Goal: Task Accomplishment & Management: Complete application form

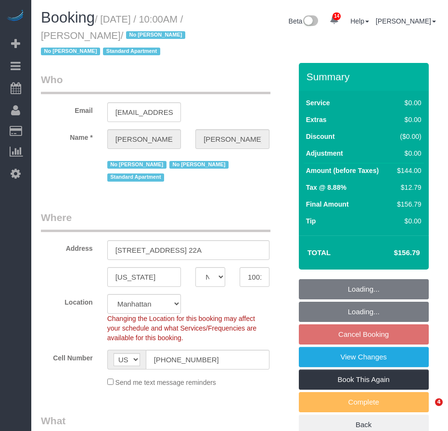
select select "NY"
select select "1"
select select "spot3"
select select "number:89"
select select "number:90"
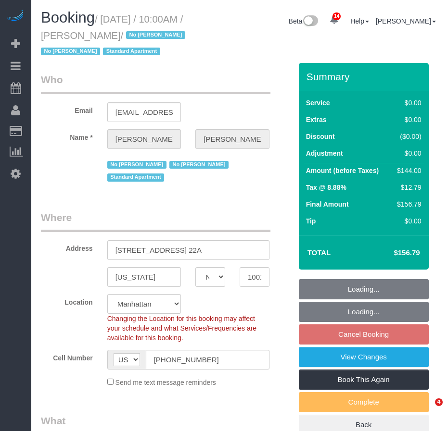
select select "number:15"
select select "number:5"
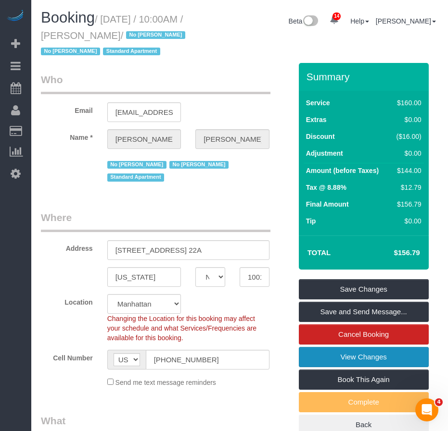
click at [327, 367] on link "View Changes" at bounding box center [364, 357] width 130 height 20
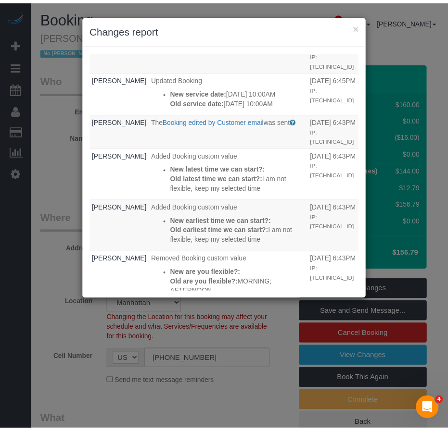
scroll to position [48, 0]
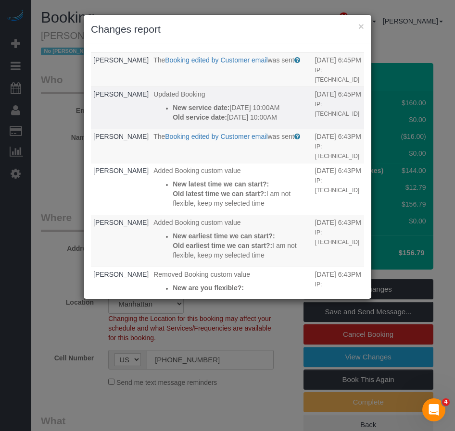
drag, startPoint x: 216, startPoint y: 140, endPoint x: 154, endPoint y: 119, distance: 65.7
click at [173, 119] on div "New service date: 09/19/2025 10:00AM Old service date: 09/12/2025 10:00AM" at bounding box center [242, 112] width 138 height 19
copy div "09/19/2025 10:00AM Old service date: 09/12/2025 10:00AM"
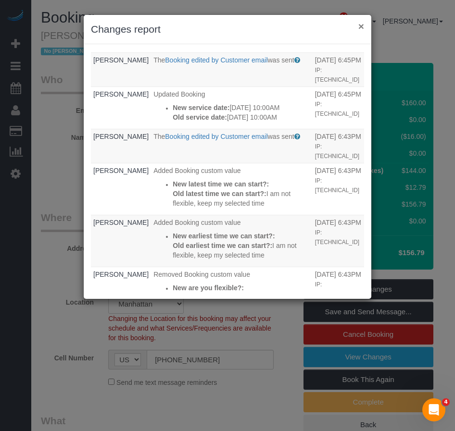
drag, startPoint x: 359, startPoint y: 26, endPoint x: 338, endPoint y: 19, distance: 22.7
click at [359, 25] on button "×" at bounding box center [361, 26] width 6 height 10
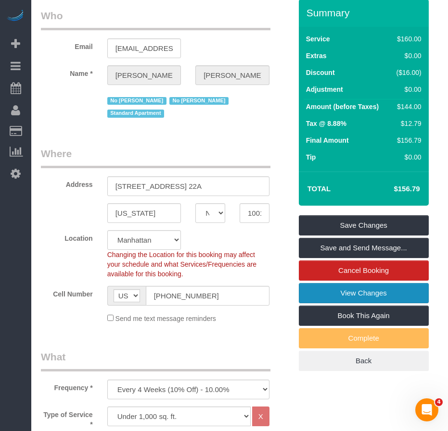
scroll to position [0, 0]
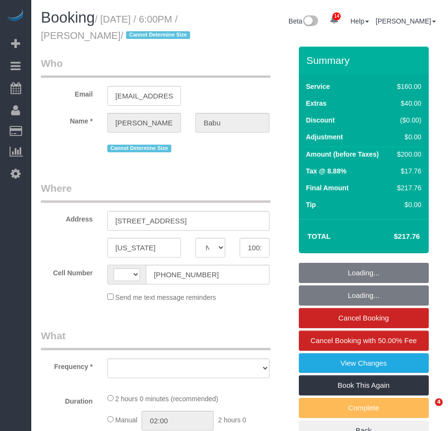
select select "NY"
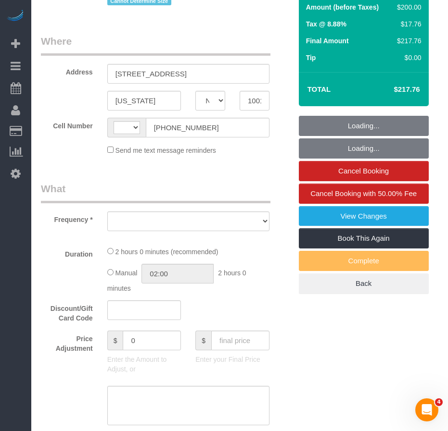
select select "string:[GEOGRAPHIC_DATA]"
select select "object:750"
select select "number:89"
select select "number:90"
select select "number:15"
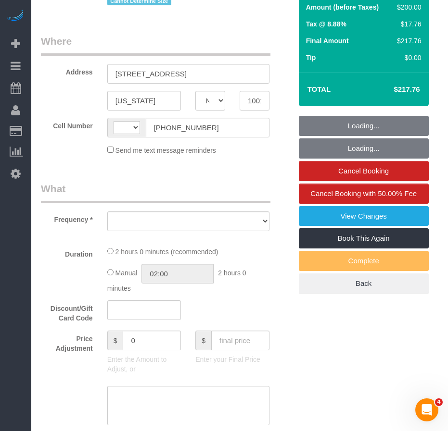
select select "number:5"
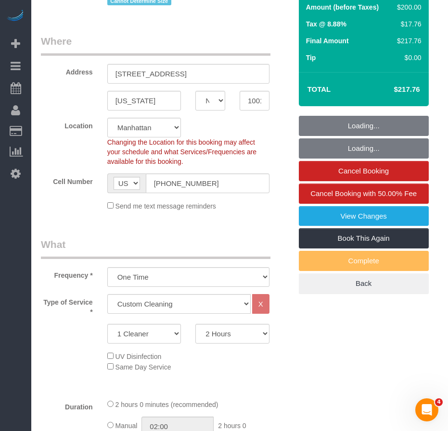
select select "string:stripe-pm_1S5WcS4VGloSiKo7DhcqWhyW"
select select "spot1"
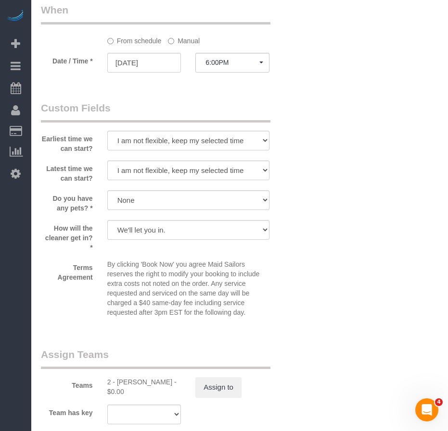
select select "object:1458"
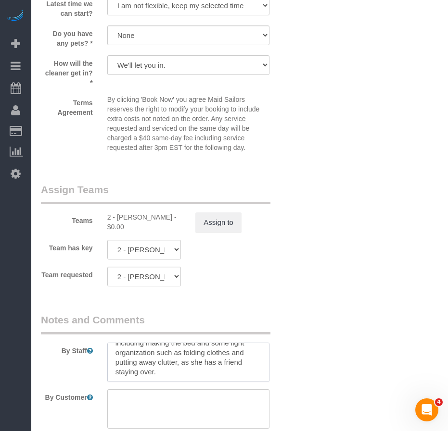
scroll to position [1104, 0]
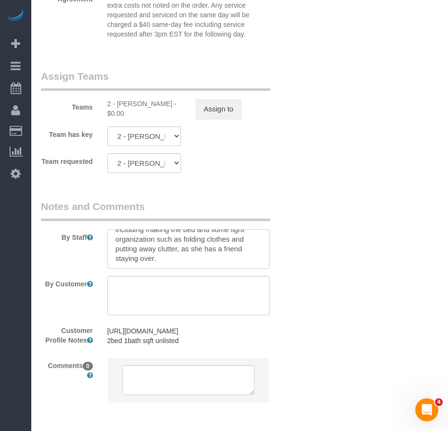
click at [217, 269] on textarea at bounding box center [188, 248] width 162 height 39
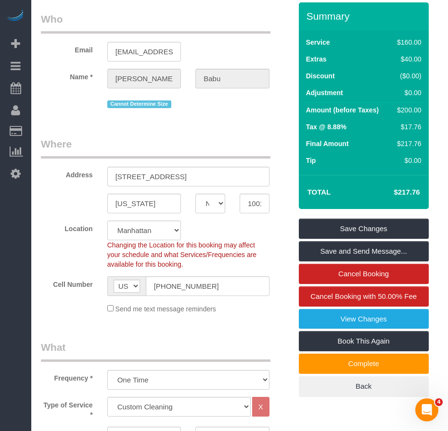
scroll to position [0, 0]
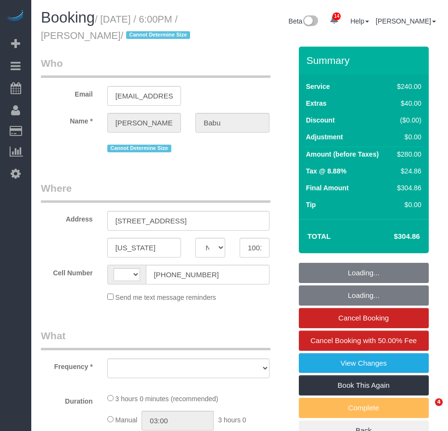
select select "NY"
select select "string:stripe-pm_1S5WcS4VGloSiKo7DhcqWhyW"
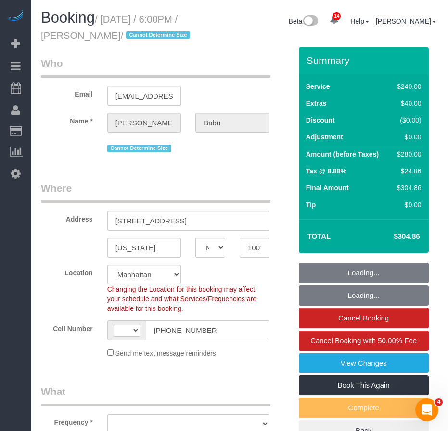
select select "string:[GEOGRAPHIC_DATA]"
select select "180"
select select "number:89"
select select "number:90"
select select "number:15"
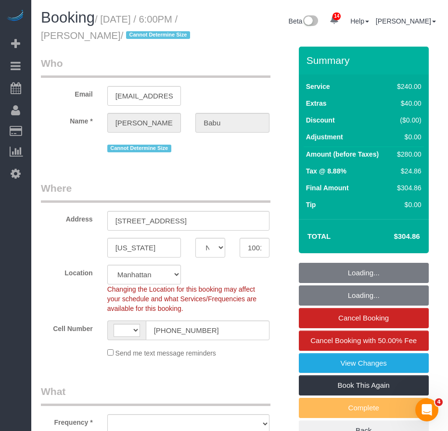
select select "number:5"
select select "object:1026"
select select "spot1"
select select "object:1458"
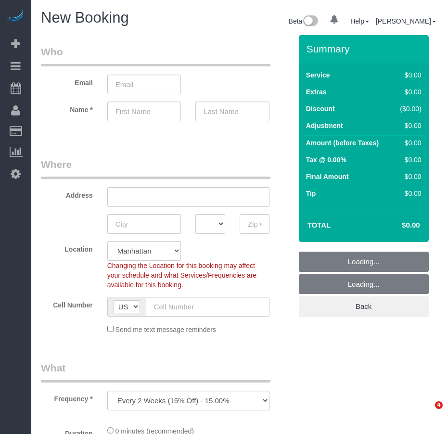
select select "number:89"
select select "number:90"
select select "object:814"
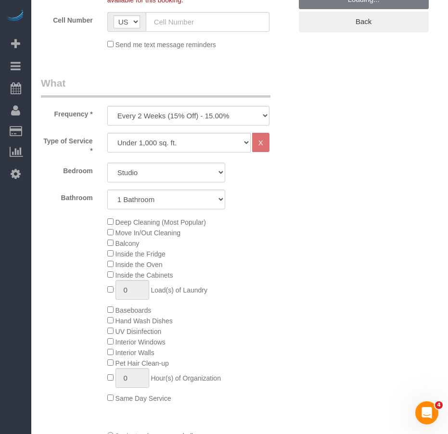
scroll to position [290, 0]
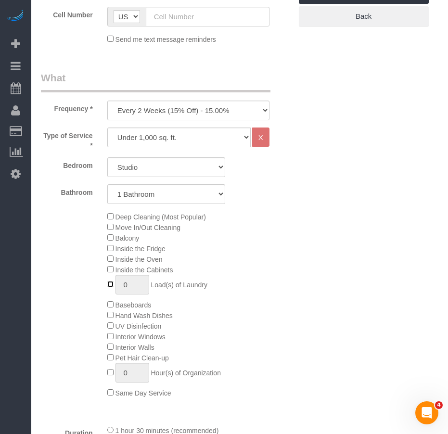
type input "1"
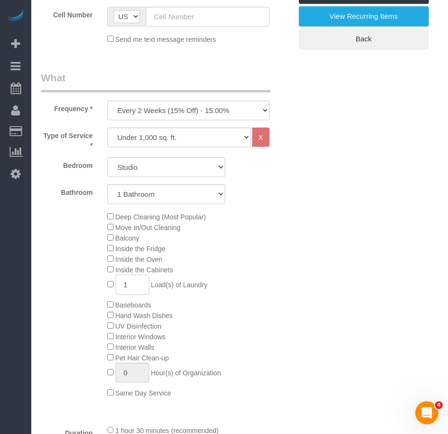
click at [133, 284] on input "1" at bounding box center [132, 285] width 34 height 20
click at [275, 310] on div "Deep Cleaning (Most Popular) Move In/Out Cleaning Balcony Inside the Fridge Ins…" at bounding box center [199, 304] width 199 height 187
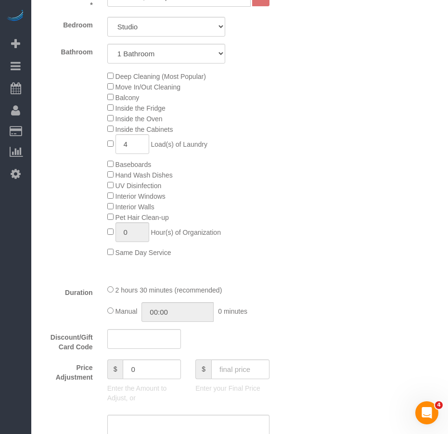
scroll to position [434, 0]
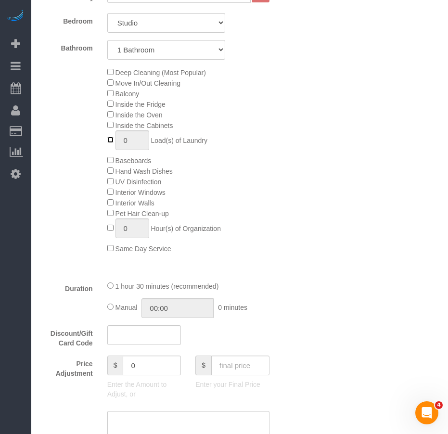
type input "1"
click at [128, 140] on input "1" at bounding box center [132, 140] width 34 height 20
click at [127, 141] on input "1" at bounding box center [132, 140] width 34 height 20
type input "4"
click at [73, 256] on div "Type of Service * Under 1,000 sq. ft. 1,001 - 1,500 sq. ft. 1,500+ sq. ft. Cust…" at bounding box center [166, 128] width 251 height 290
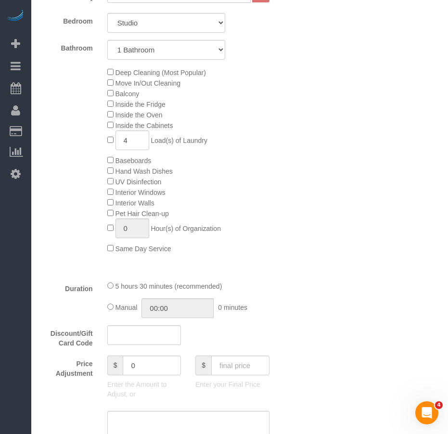
click at [307, 272] on div "Who Email Name * Where Address AK AL AR AZ CA CO CT DC DE [GEOGRAPHIC_DATA] [GE…" at bounding box center [239, 428] width 397 height 1655
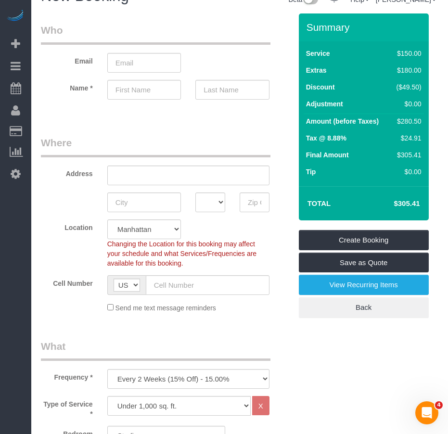
scroll to position [0, 0]
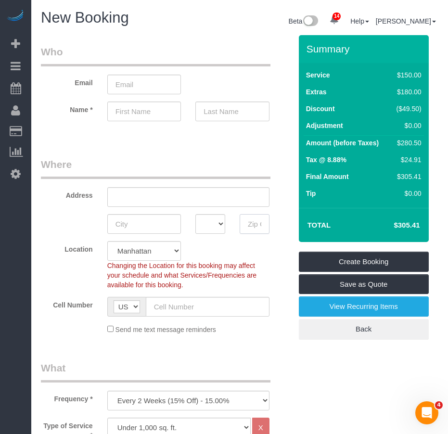
click at [246, 224] on input "text" at bounding box center [255, 224] width 30 height 20
type input "10022"
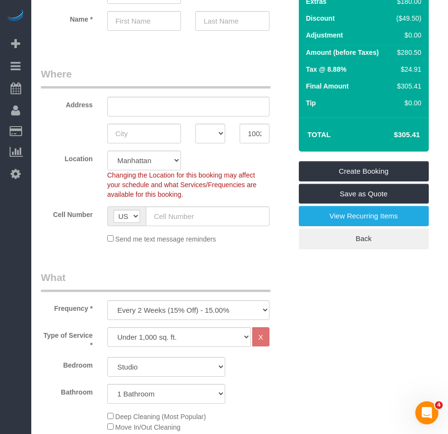
scroll to position [96, 0]
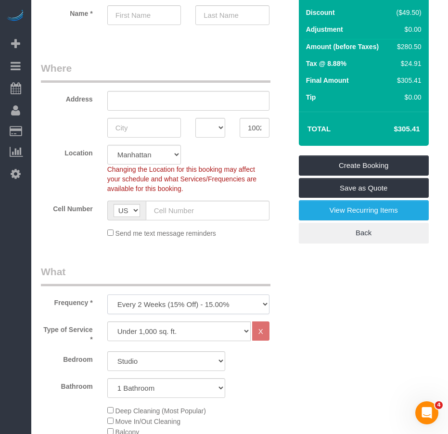
click at [161, 304] on select "One Time Weekly (20% Off) - 20.00% Every 2 Weeks (15% Off) - 15.00% Every 4 Wee…" at bounding box center [188, 304] width 162 height 20
select select "object:815"
click at [107, 294] on select "One Time Weekly (20% Off) - 20.00% Every 2 Weeks (15% Off) - 15.00% Every 4 Wee…" at bounding box center [188, 304] width 162 height 20
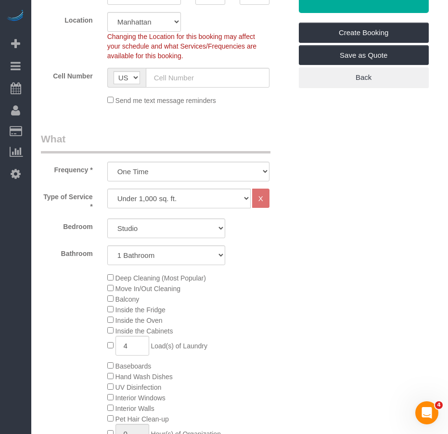
scroll to position [241, 0]
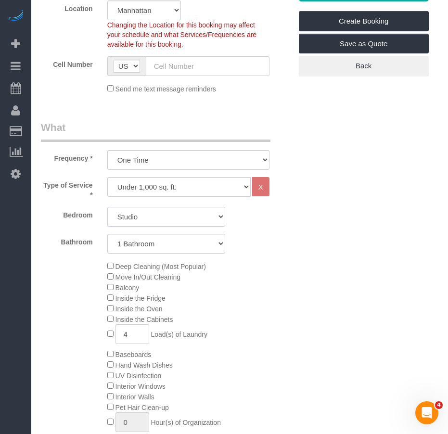
click at [163, 217] on select "Studio 1 Bedroom 2 Bedrooms 3 Bedrooms" at bounding box center [166, 217] width 118 height 20
select select "2"
click at [107, 207] on select "Studio 1 Bedroom 2 Bedrooms 3 Bedrooms" at bounding box center [166, 217] width 118 height 20
click at [163, 188] on select "Under 1,000 sq. ft. 1,001 - 1,500 sq. ft. 1,500+ sq. ft. Custom Cleaning Office…" at bounding box center [178, 187] width 143 height 20
select select "212"
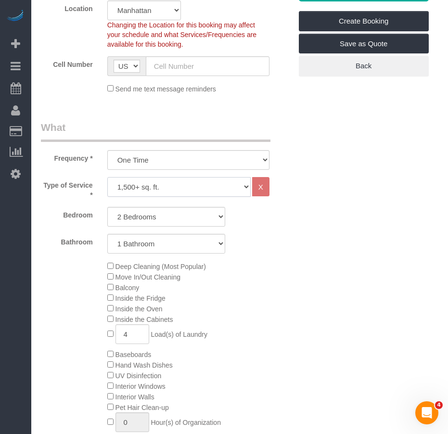
click at [107, 177] on select "Under 1,000 sq. ft. 1,001 - 1,500 sq. ft. 1,500+ sq. ft. Custom Cleaning Office…" at bounding box center [178, 187] width 143 height 20
select select "2"
select select "120"
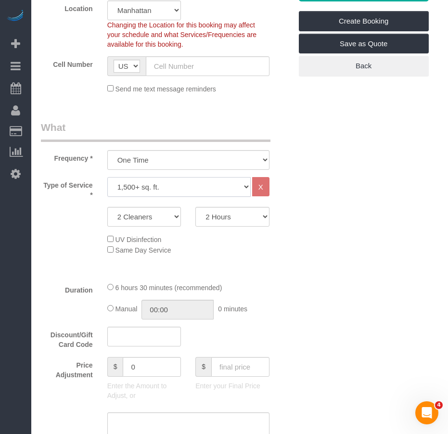
click at [179, 190] on select "Under 1,000 sq. ft. 1,001 - 1,500 sq. ft. 1,500+ sq. ft. Custom Cleaning Office…" at bounding box center [178, 187] width 143 height 20
select select "216"
click at [107, 177] on select "Under 1,000 sq. ft. 1,001 - 1,500 sq. ft. 1,500+ sq. ft. Custom Cleaning Office…" at bounding box center [178, 187] width 143 height 20
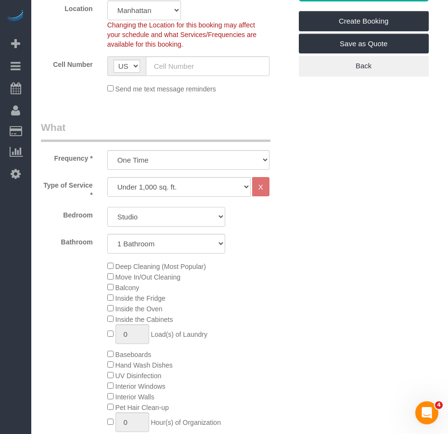
click at [151, 218] on select "Studio 1 Bedroom 2 Bedrooms 3 Bedrooms" at bounding box center [166, 217] width 118 height 20
select select "2"
click at [107, 207] on select "Studio 1 Bedroom 2 Bedrooms 3 Bedrooms" at bounding box center [166, 217] width 118 height 20
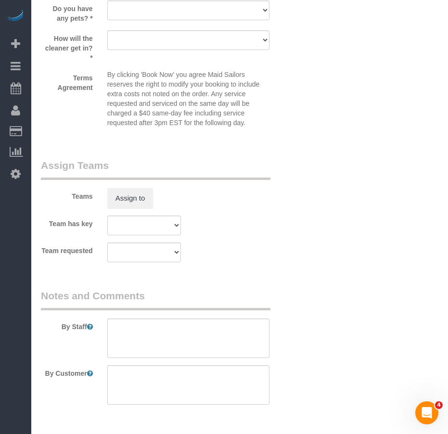
scroll to position [1290, 0]
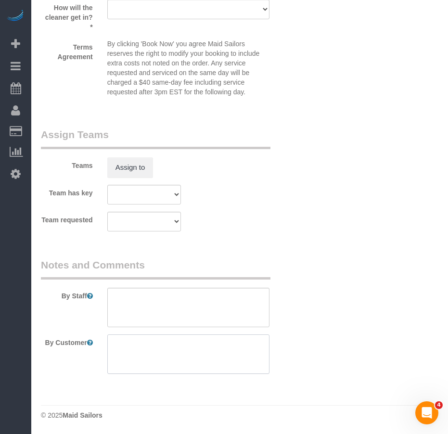
click at [166, 346] on textarea at bounding box center [188, 353] width 162 height 39
type textarea "2"
click at [117, 344] on textarea at bounding box center [188, 353] width 162 height 39
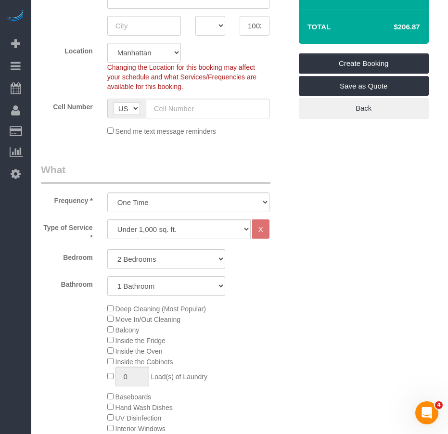
scroll to position [184, 0]
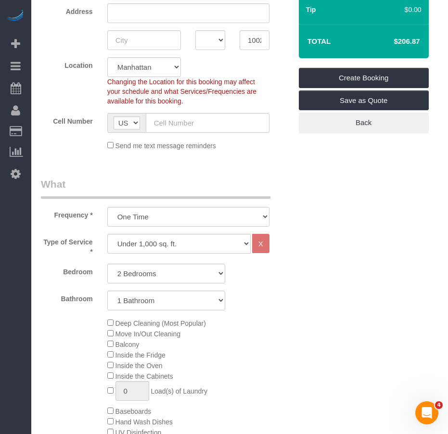
type textarea "1500sq ft 3 baths"
click at [134, 304] on select "1 Bathroom 2 Bathrooms" at bounding box center [166, 301] width 118 height 20
select select "2"
click at [107, 291] on select "1 Bathroom 2 Bathrooms" at bounding box center [166, 301] width 118 height 20
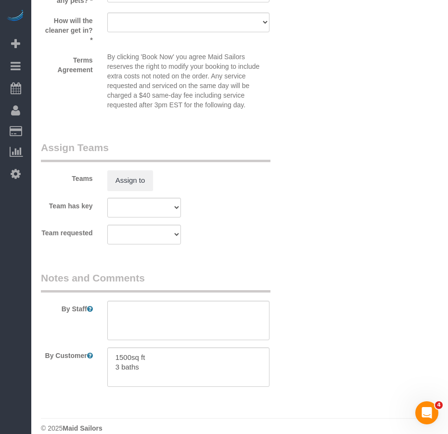
scroll to position [1290, 0]
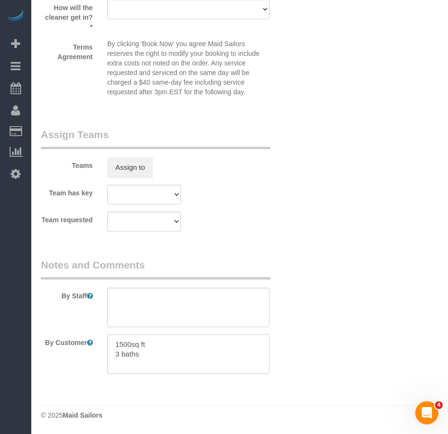
click at [116, 356] on textarea at bounding box center [188, 353] width 162 height 39
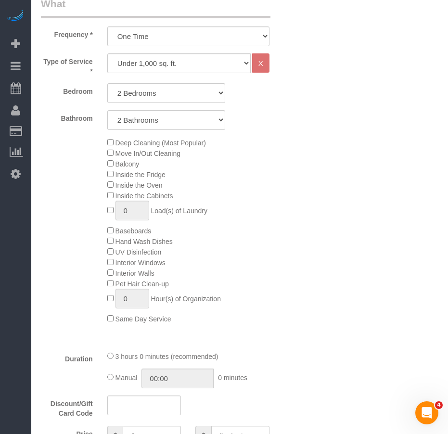
scroll to position [376, 0]
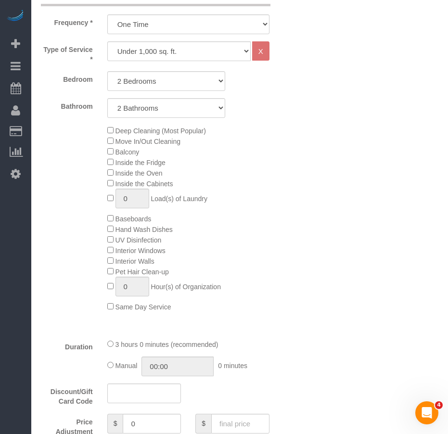
type textarea "1500sq ft 2 beds/3 baths"
click at [193, 107] on select "1 Bathroom 2 Bathrooms" at bounding box center [166, 108] width 118 height 20
click at [107, 98] on select "1 Bathroom 2 Bathrooms" at bounding box center [166, 108] width 118 height 20
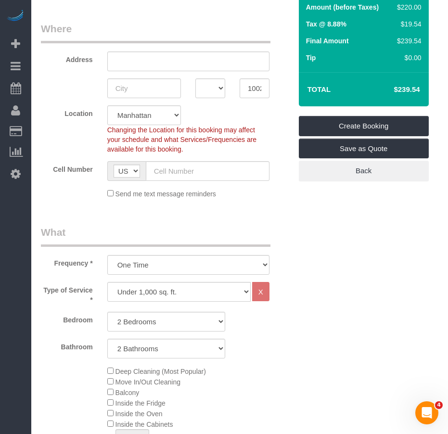
scroll to position [0, 0]
